Goal: Book appointment/travel/reservation

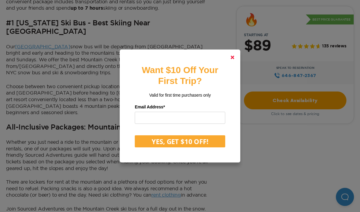
click at [232, 59] on polygon at bounding box center [233, 58] width 4 height 4
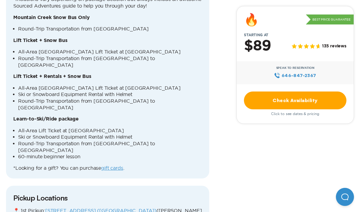
scroll to position [735, 0]
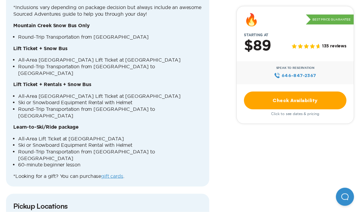
click at [74, 125] on b "Learn-to-Ski/Ride package" at bounding box center [45, 127] width 65 height 5
click at [282, 97] on link "Check Availability" at bounding box center [295, 100] width 103 height 18
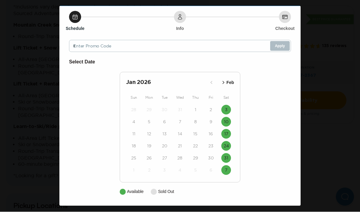
scroll to position [17, 0]
click at [224, 83] on icon "button" at bounding box center [224, 82] width 2 height 3
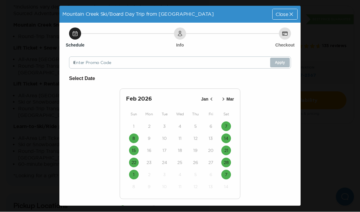
scroll to position [0, 0]
click at [228, 164] on time "28" at bounding box center [226, 163] width 5 height 6
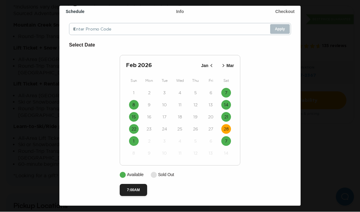
scroll to position [35, 0]
click at [131, 191] on button "7:00AM" at bounding box center [133, 190] width 27 height 12
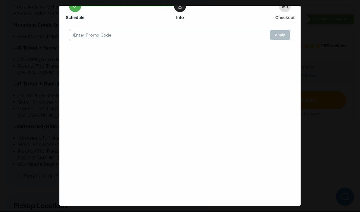
scroll to position [0, 0]
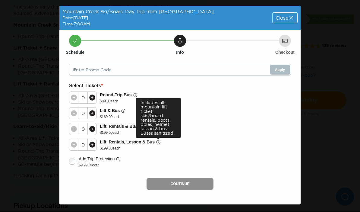
click at [158, 142] on icon at bounding box center [158, 142] width 5 height 5
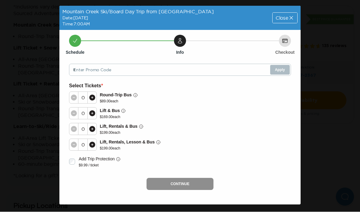
click at [249, 133] on div "0 Lift, Rentals & Bus $ 199.00 each" at bounding box center [180, 129] width 222 height 16
click at [290, 21] on icon at bounding box center [291, 18] width 6 height 6
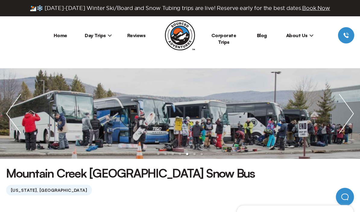
click at [97, 36] on span "Day Trips" at bounding box center [98, 35] width 27 height 6
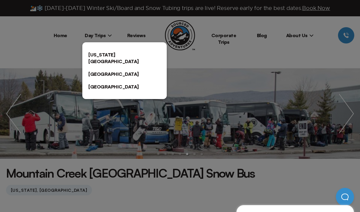
click at [99, 57] on link "[US_STATE][GEOGRAPHIC_DATA]" at bounding box center [124, 57] width 84 height 19
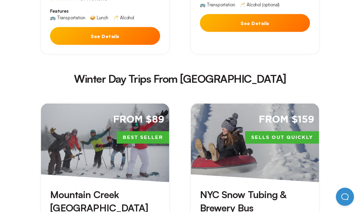
scroll to position [1239, 0]
